Goal: Use online tool/utility: Utilize a website feature to perform a specific function

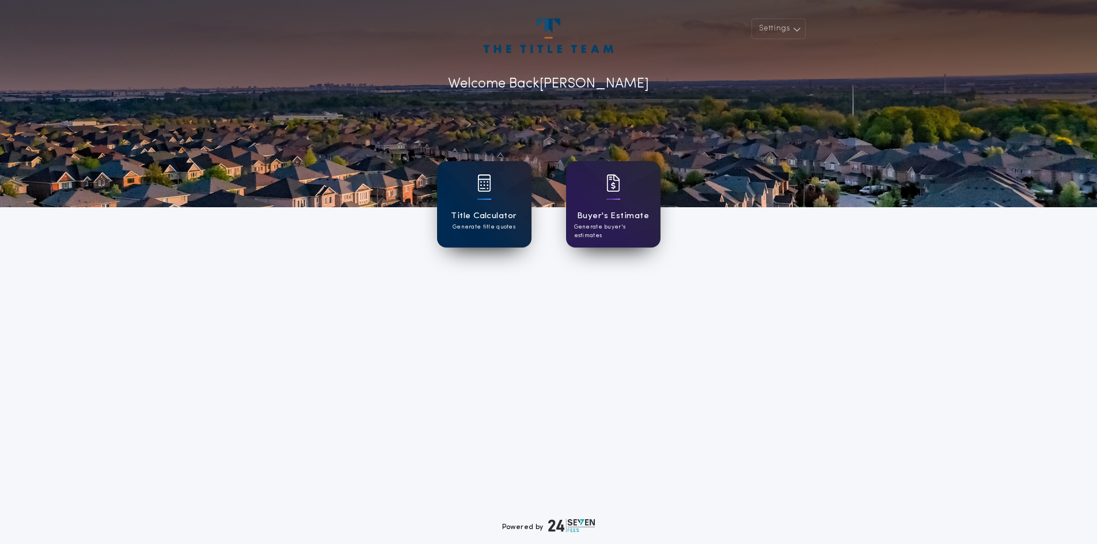
click at [482, 203] on div at bounding box center [484, 190] width 14 height 32
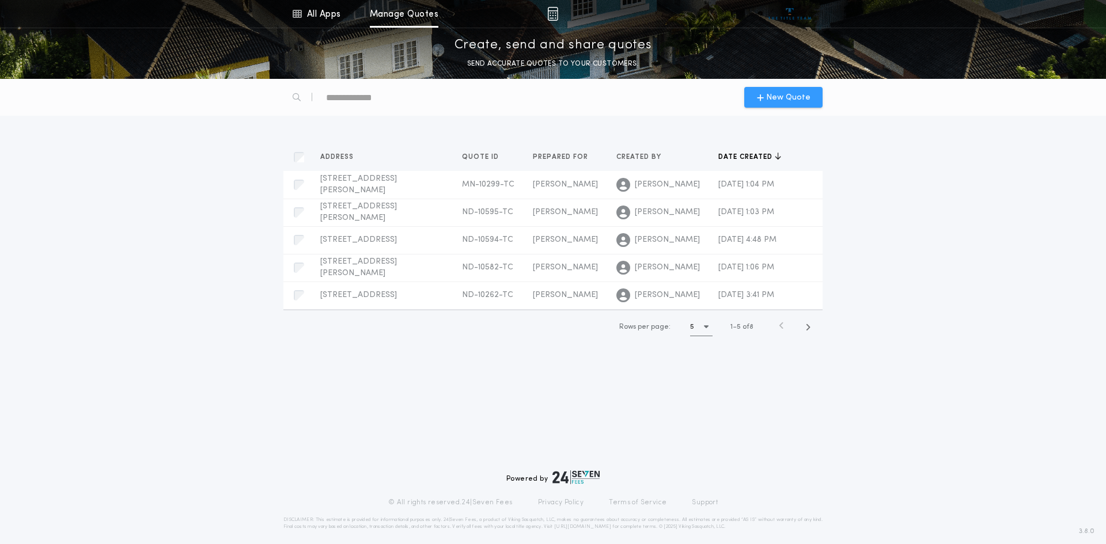
click at [779, 96] on span "New Quote" at bounding box center [788, 98] width 44 height 12
click at [718, 240] on span "[DATE] 4:48 PM" at bounding box center [747, 240] width 58 height 9
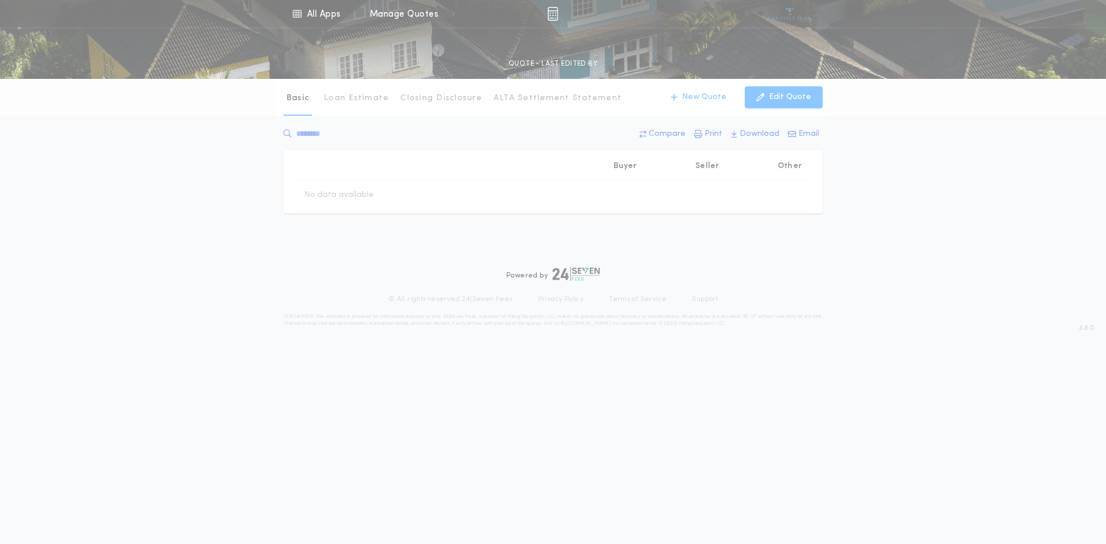
type input "********"
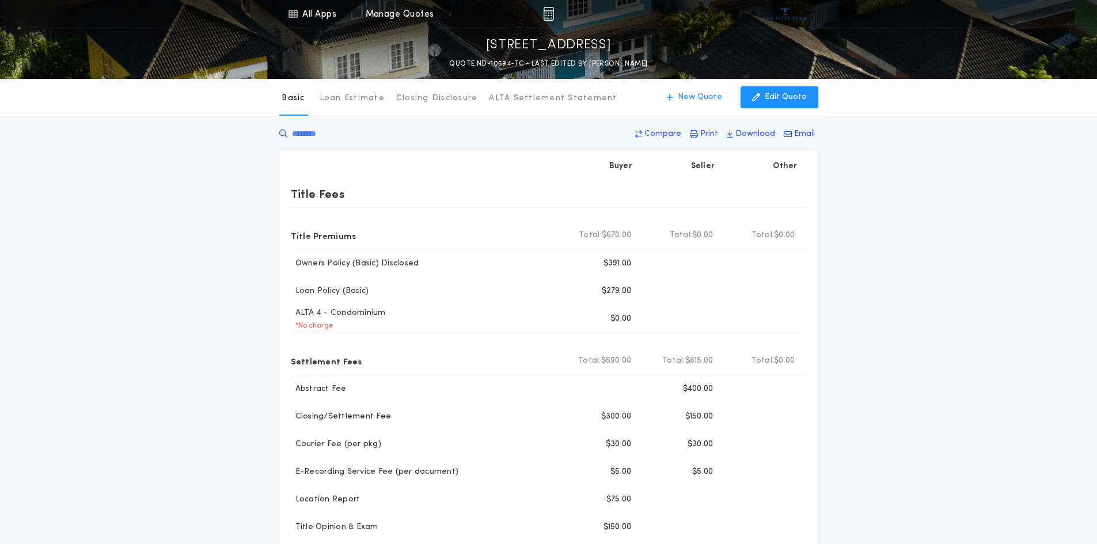
click at [967, 271] on div "Basic Loan Estimate Closing Disclosure ALTA Settlement Statement Basic New Quot…" at bounding box center [548, 458] width 1097 height 758
click at [776, 97] on p "Edit Quote" at bounding box center [786, 98] width 42 height 12
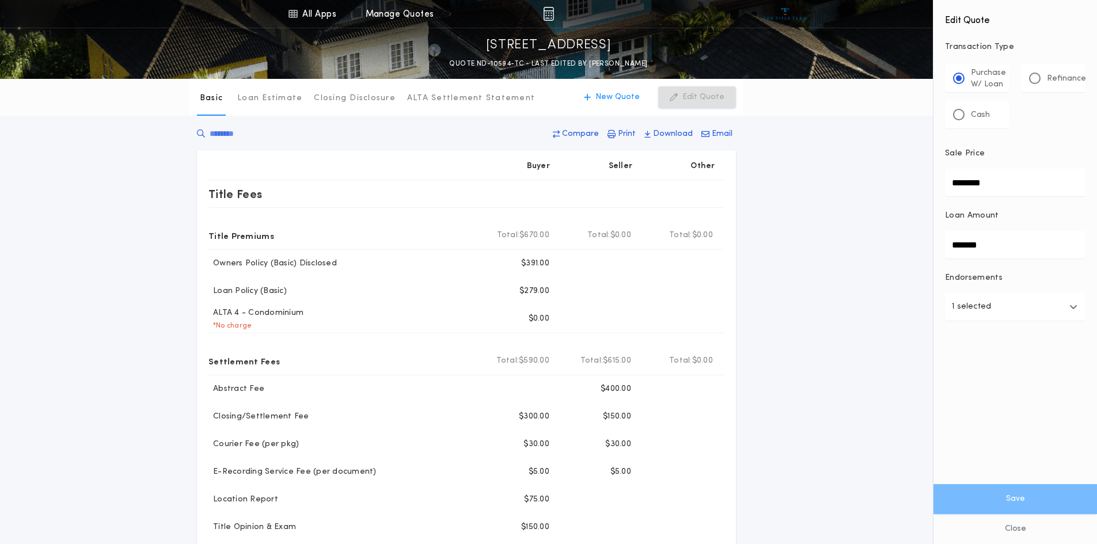
drag, startPoint x: 992, startPoint y: 246, endPoint x: 910, endPoint y: 252, distance: 82.0
click at [910, 252] on div "All Apps Title Calculator Buyer's Estimate Menu All Apps Manage Quotes [STREET_…" at bounding box center [548, 486] width 1097 height 973
type input "*******"
drag, startPoint x: 815, startPoint y: 299, endPoint x: 727, endPoint y: 305, distance: 88.3
click at [807, 300] on div "Basic Loan Estimate Closing Disclosure ALTA Settlement Statement Basic New Quot…" at bounding box center [548, 458] width 1097 height 758
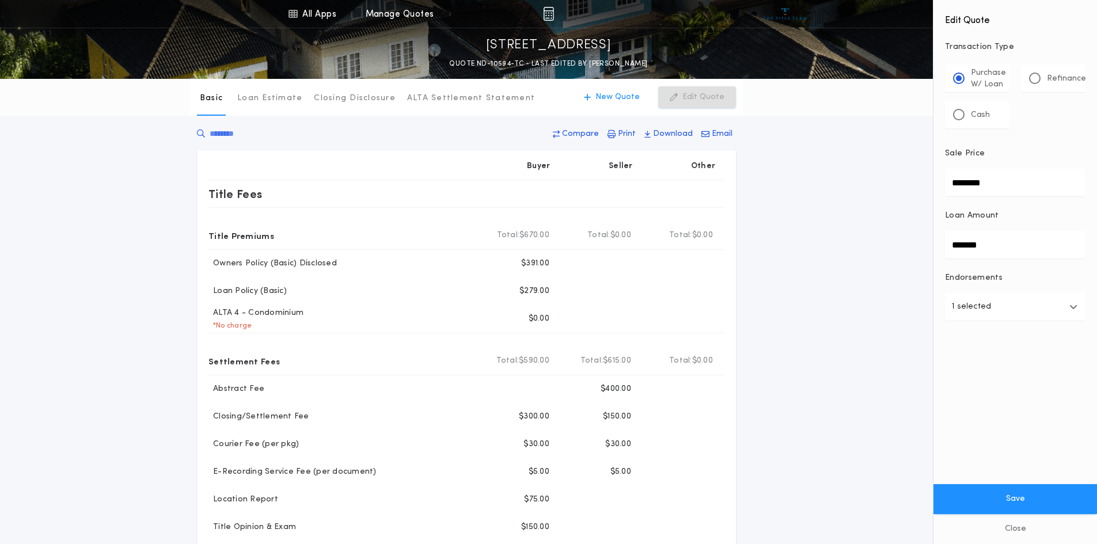
click at [829, 320] on div "Basic Loan Estimate Closing Disclosure ALTA Settlement Statement Basic New Quot…" at bounding box center [548, 458] width 1097 height 758
click at [831, 314] on div "Basic Loan Estimate Closing Disclosure ALTA Settlement Statement Basic New Quot…" at bounding box center [548, 458] width 1097 height 758
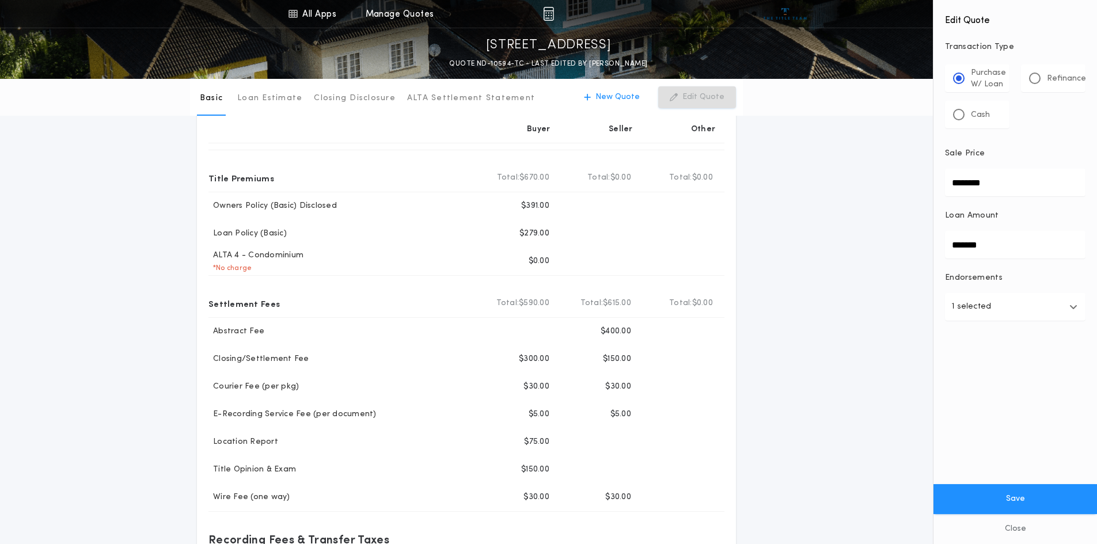
click at [837, 302] on div "Basic Loan Estimate Closing Disclosure ALTA Settlement Statement Basic New Quot…" at bounding box center [548, 400] width 1097 height 758
click at [822, 313] on div "Basic Loan Estimate Closing Disclosure ALTA Settlement Statement Basic New Quot…" at bounding box center [548, 400] width 1097 height 758
click at [864, 223] on div "Basic Loan Estimate Closing Disclosure ALTA Settlement Statement Basic New Quot…" at bounding box center [548, 400] width 1097 height 758
click at [1022, 498] on button "Save" at bounding box center [1016, 499] width 164 height 30
type input "********"
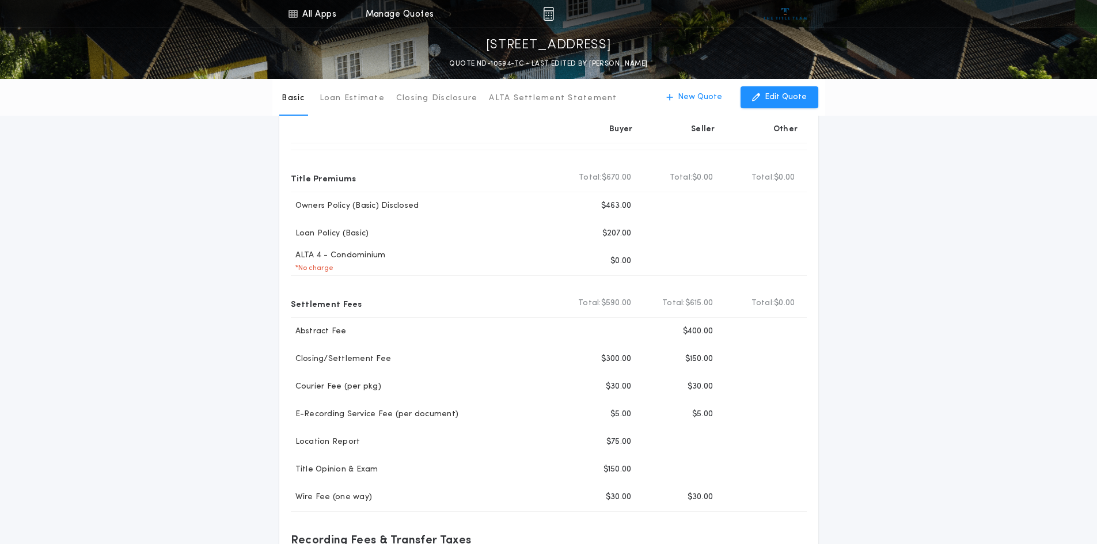
click at [1001, 244] on div "Basic Loan Estimate Closing Disclosure ALTA Settlement Statement Basic New Quot…" at bounding box center [548, 400] width 1097 height 758
click at [928, 343] on div "Basic Loan Estimate Closing Disclosure ALTA Settlement Statement Basic New Quot…" at bounding box center [548, 400] width 1097 height 758
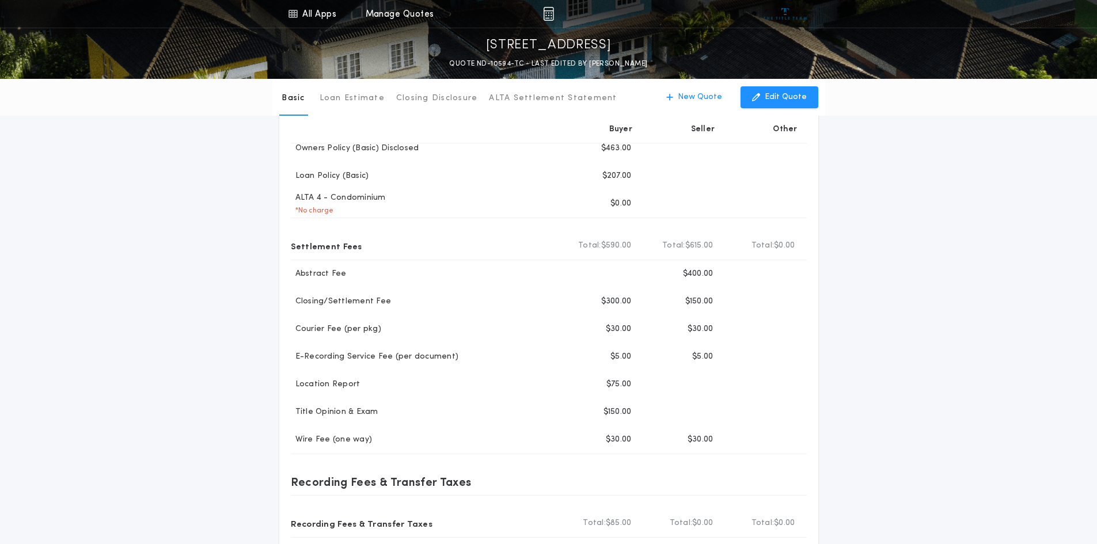
scroll to position [173, 0]
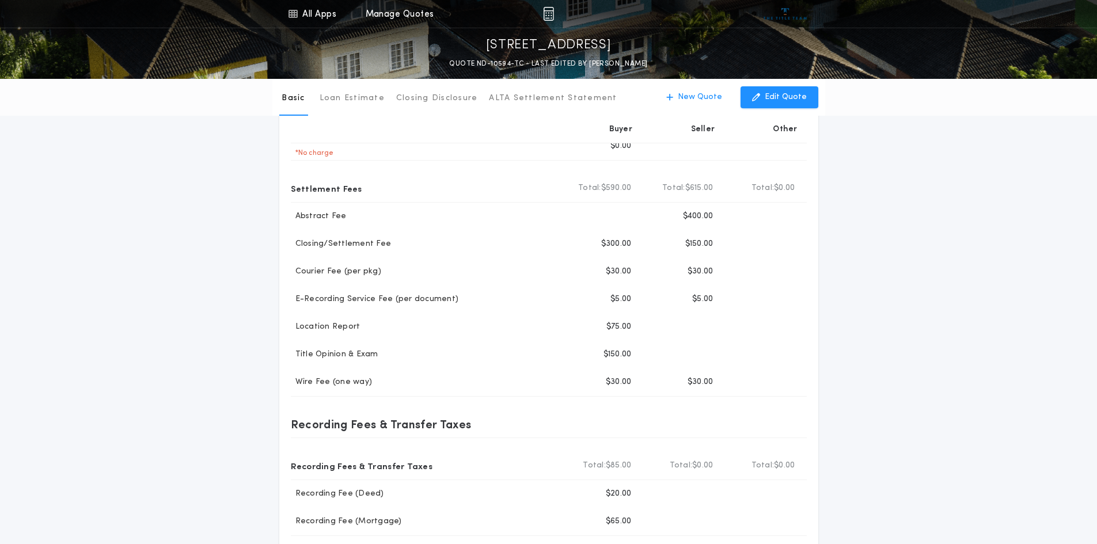
click at [910, 352] on div "Basic Loan Estimate Closing Disclosure ALTA Settlement Statement Basic New Quot…" at bounding box center [548, 285] width 1097 height 758
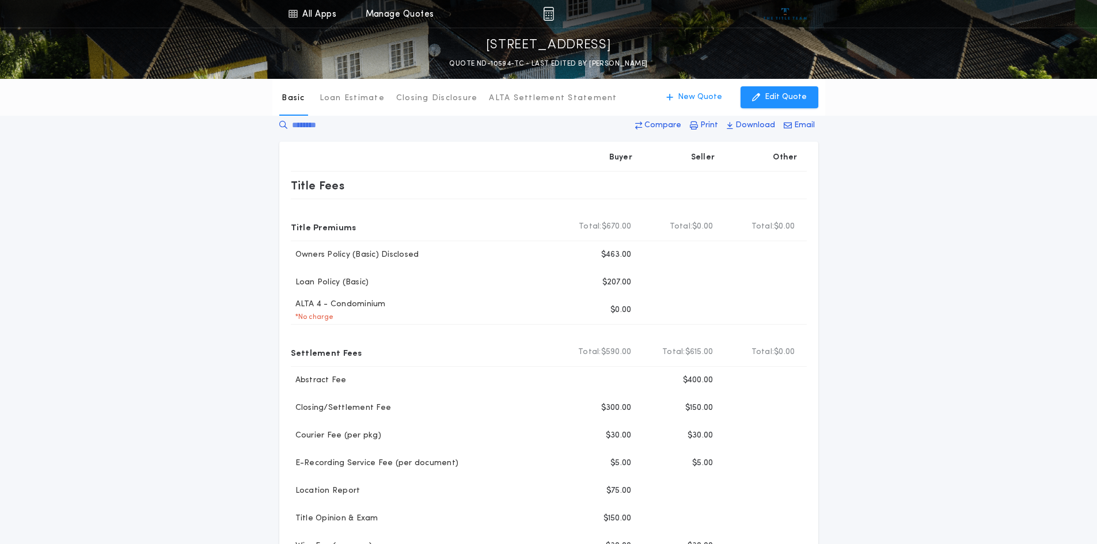
scroll to position [0, 0]
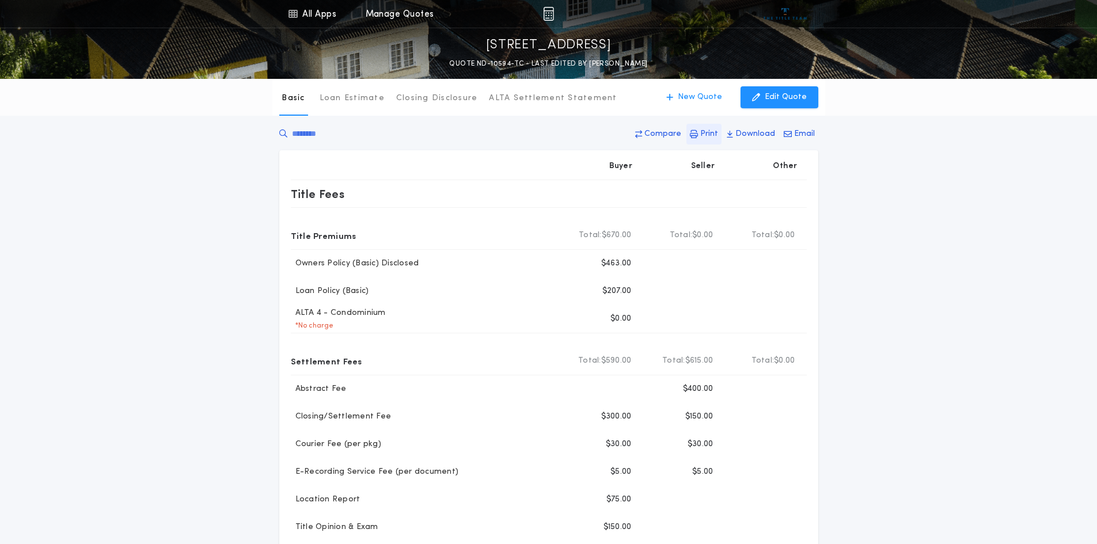
click at [708, 134] on p "Print" at bounding box center [709, 134] width 18 height 12
